Goal: Use online tool/utility: Utilize a website feature to perform a specific function

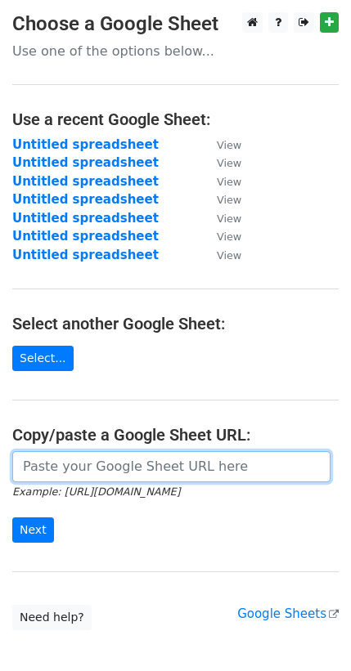
click at [106, 462] on input "url" at bounding box center [171, 466] width 318 height 31
paste input "[URL][DOMAIN_NAME]"
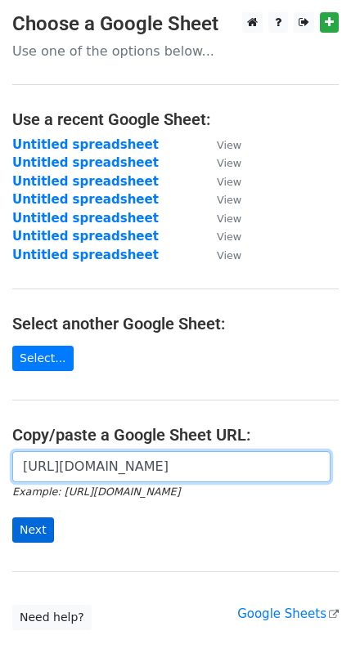
type input "[URL][DOMAIN_NAME]"
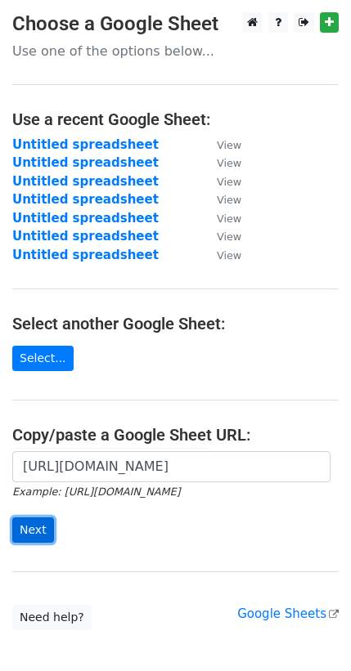
click at [42, 523] on input "Next" at bounding box center [33, 530] width 42 height 25
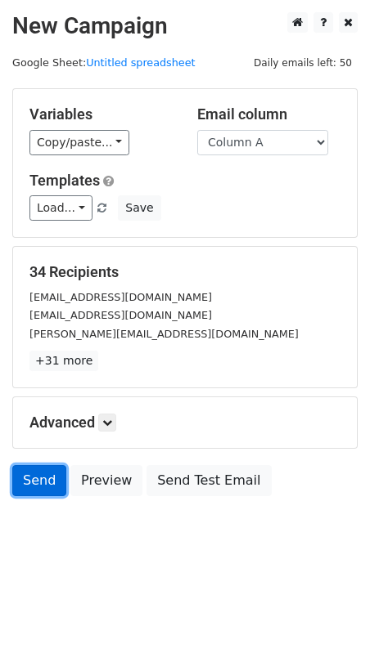
click at [43, 483] on link "Send" at bounding box center [39, 480] width 54 height 31
